Goal: Transaction & Acquisition: Subscribe to service/newsletter

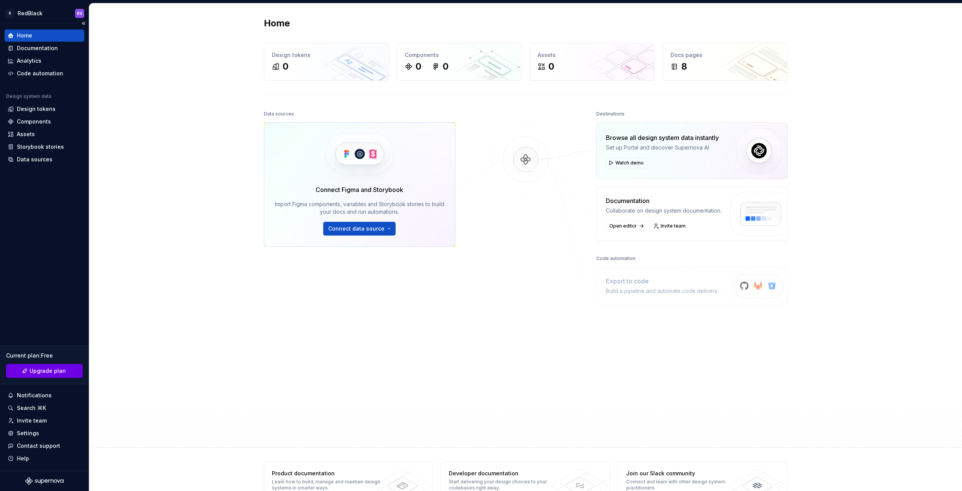
click at [48, 369] on span "Upgrade plan" at bounding box center [47, 371] width 36 height 8
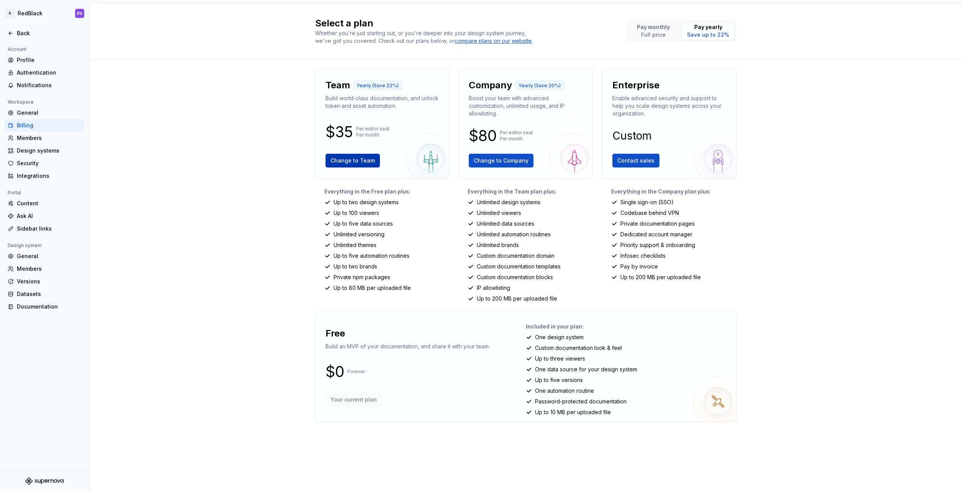
click at [337, 164] on span "Change to Team" at bounding box center [352, 161] width 44 height 8
click at [630, 162] on span "Contact sales" at bounding box center [635, 161] width 37 height 8
